Goal: Information Seeking & Learning: Learn about a topic

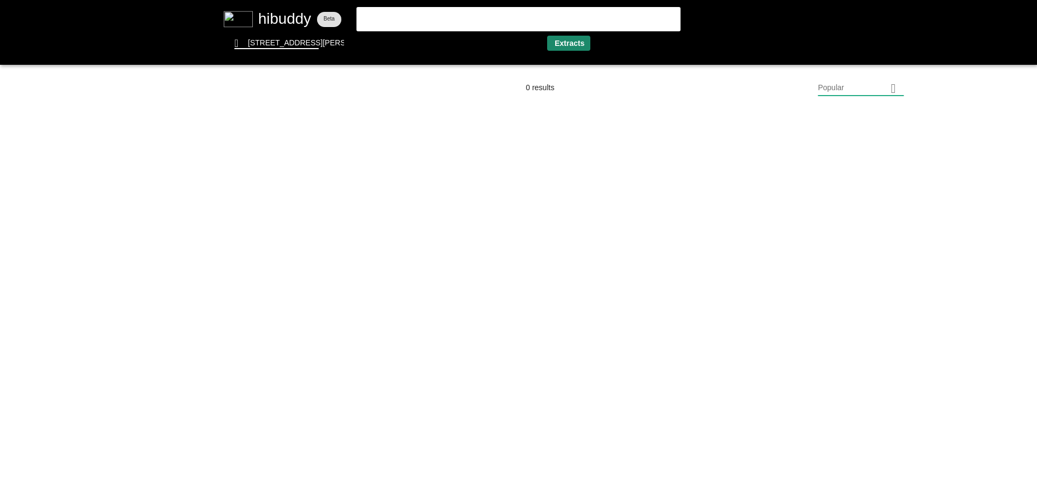
click at [574, 45] on flt-glass-pane at bounding box center [518, 246] width 1037 height 492
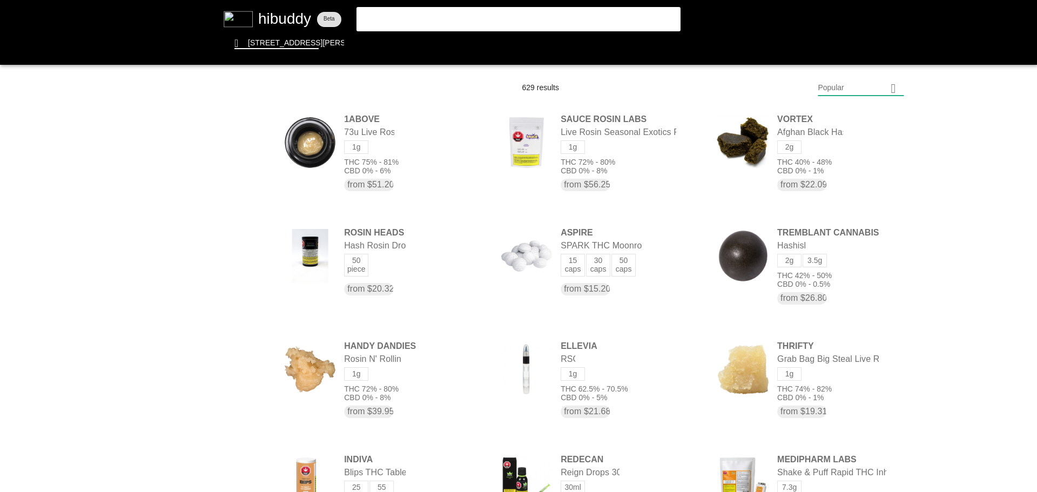
click at [863, 90] on flt-glass-pane at bounding box center [518, 246] width 1037 height 492
click at [852, 380] on flt-glass-pane at bounding box center [518, 246] width 1037 height 492
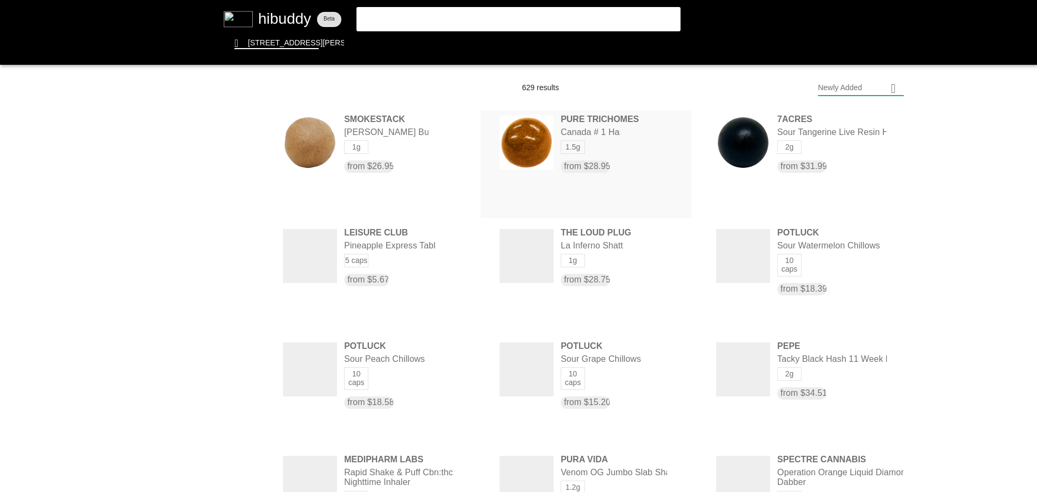
click at [580, 154] on flt-glass-pane at bounding box center [518, 246] width 1037 height 492
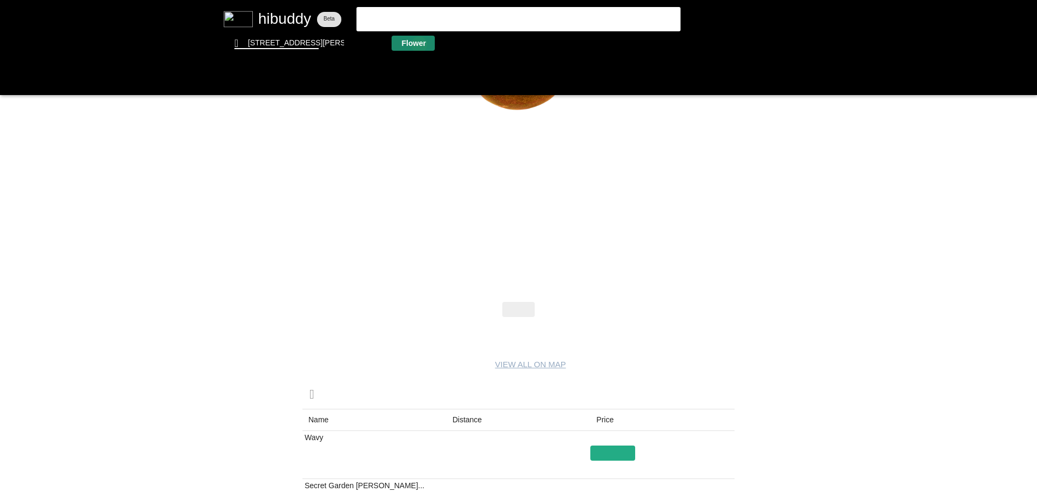
click at [419, 45] on flt-glass-pane at bounding box center [518, 246] width 1037 height 492
